Goal: Task Accomplishment & Management: Manage account settings

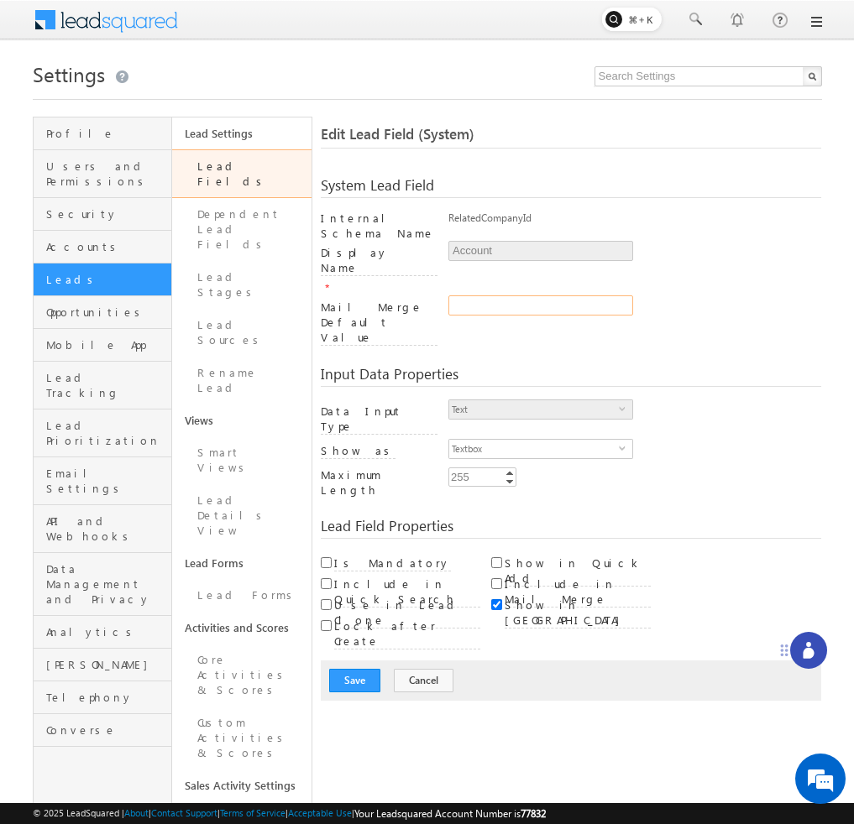
click at [551, 295] on input "Mail Merge Default Value" at bounding box center [540, 305] width 185 height 20
click at [634, 367] on div "Input Data Properties" at bounding box center [571, 377] width 501 height 20
click at [691, 400] on div "Text select 0" at bounding box center [634, 414] width 373 height 29
click at [232, 170] on link "Lead Fields" at bounding box center [241, 173] width 139 height 49
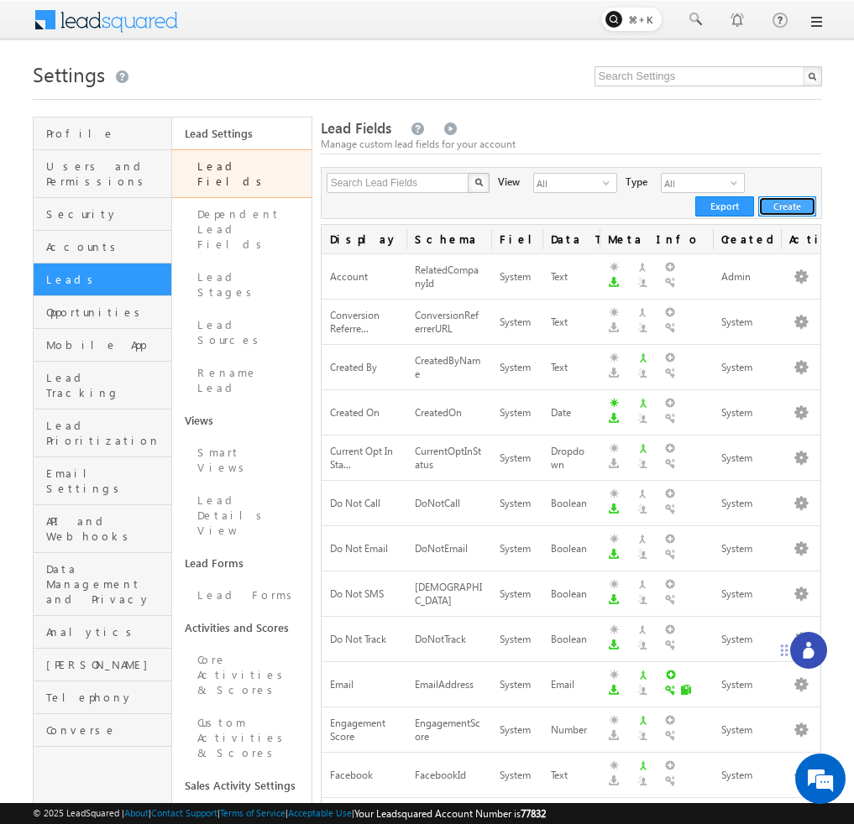
click at [793, 209] on button "Create" at bounding box center [787, 206] width 58 height 20
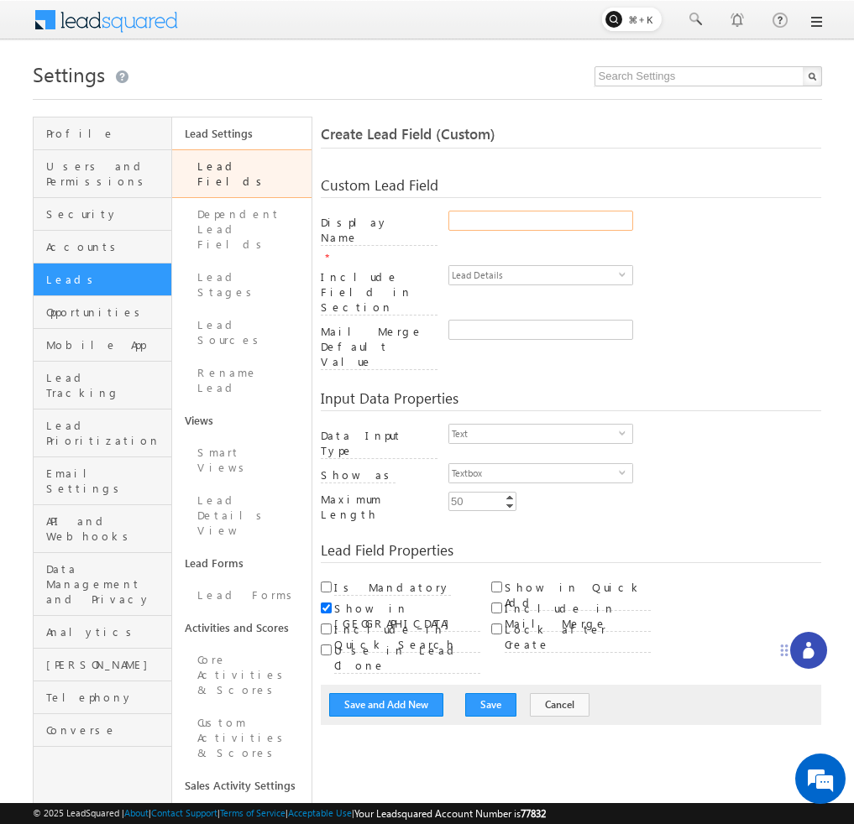
click at [536, 223] on input "Display Name" at bounding box center [540, 221] width 185 height 20
type input "test"
click at [481, 693] on button "Save" at bounding box center [490, 705] width 51 height 24
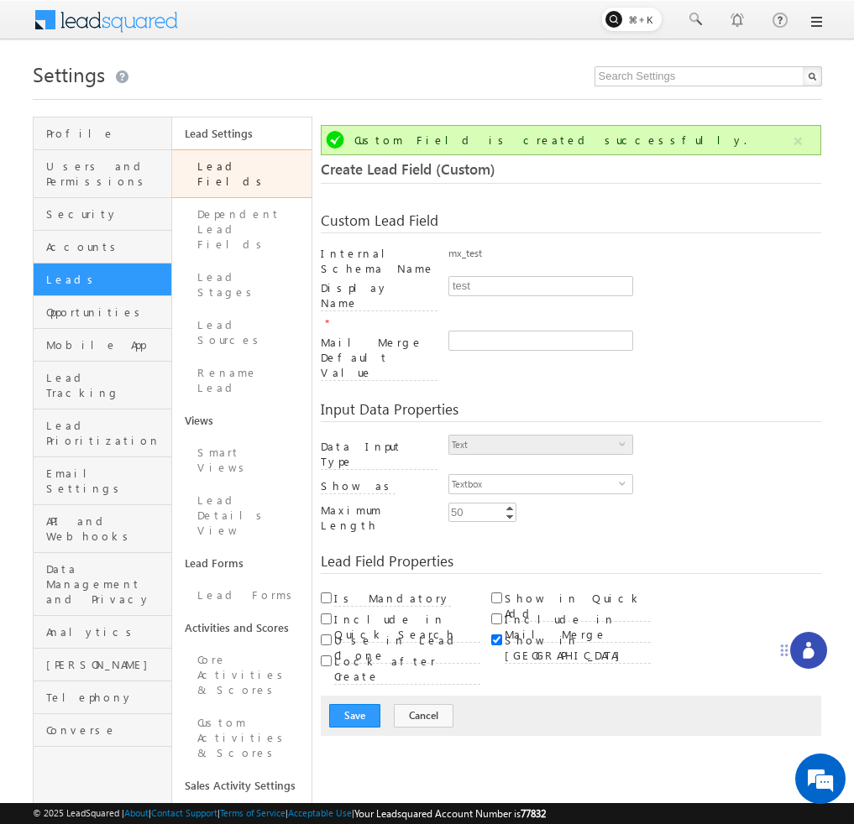
scroll to position [125, 0]
